Goal: Obtain resource: Download file/media

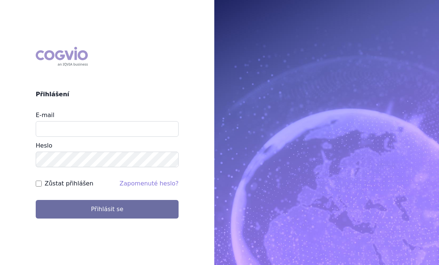
scroll to position [75, 0]
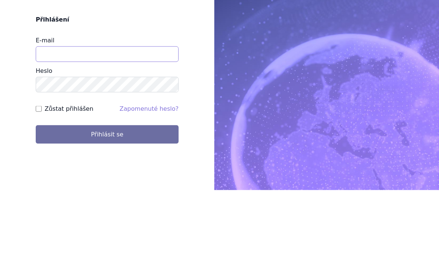
type input "[EMAIL_ADDRESS][DOMAIN_NAME]"
click at [107, 200] on button "Přihlásit se" at bounding box center [107, 209] width 143 height 19
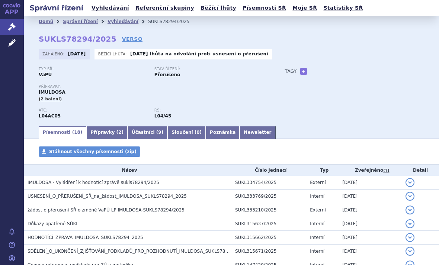
click at [141, 182] on span "IMULDOSA - Vyjádření k hodnotící zprávě sukls78294/2025" at bounding box center [94, 182] width 132 height 5
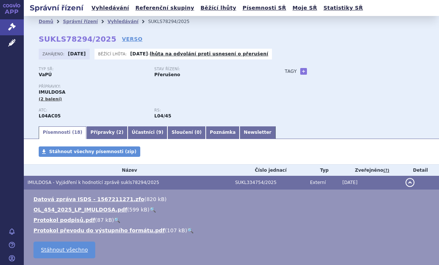
click at [110, 210] on link "OL_454_2025_LP_IMULDOSA.pdf" at bounding box center [80, 210] width 94 height 6
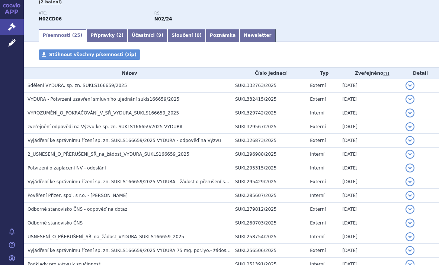
scroll to position [110, 0]
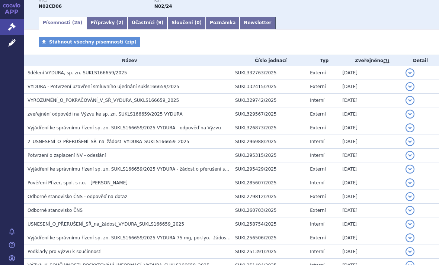
click at [48, 71] on span "Sdělení VYDURA, sp. zn. SUKLS166659/2025" at bounding box center [77, 72] width 99 height 5
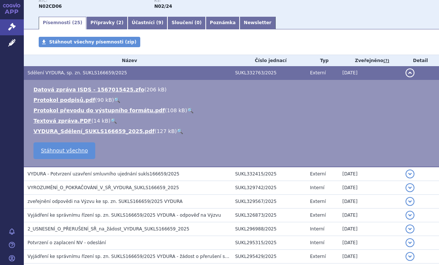
click at [53, 130] on link "VYDURA_Sdělení_SUKLS166659_2025.pdf" at bounding box center [93, 131] width 121 height 6
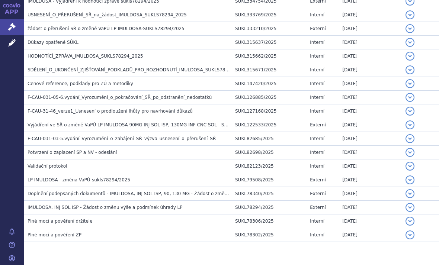
scroll to position [182, 0]
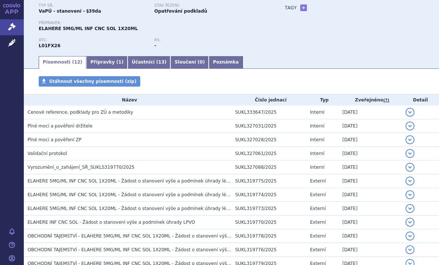
scroll to position [64, 0]
click at [116, 111] on span "Cenové reference, podklady pro ZÚ a metodiky" at bounding box center [81, 111] width 106 height 5
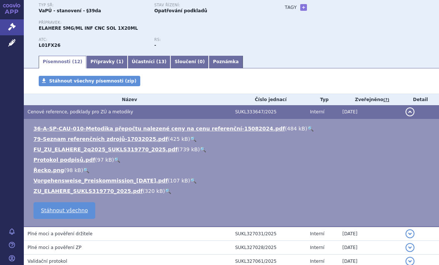
click at [111, 190] on link "ZU_ELAHERE_SUKLS319770_2025.pdf" at bounding box center [87, 191] width 109 height 6
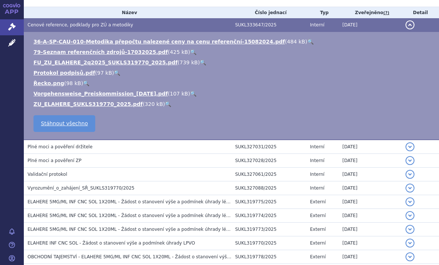
scroll to position [150, 0]
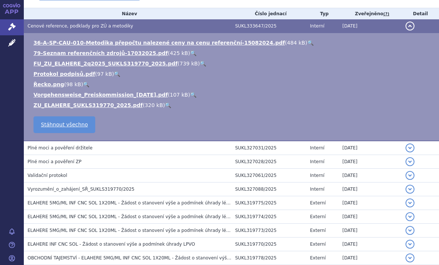
click at [138, 66] on link "FU_ZU_ELAHERE_2q2025_SUKLS319770_2025.pdf" at bounding box center [105, 64] width 144 height 6
